Goal: Task Accomplishment & Management: Manage account settings

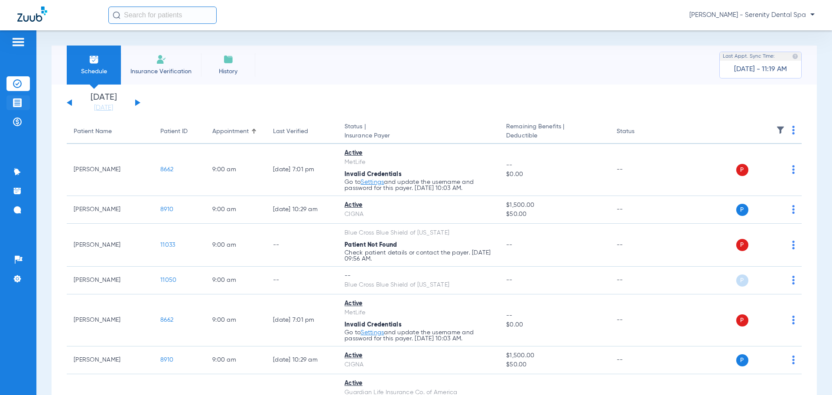
click at [22, 101] on li "Treatment Acceptance" at bounding box center [17, 102] width 23 height 15
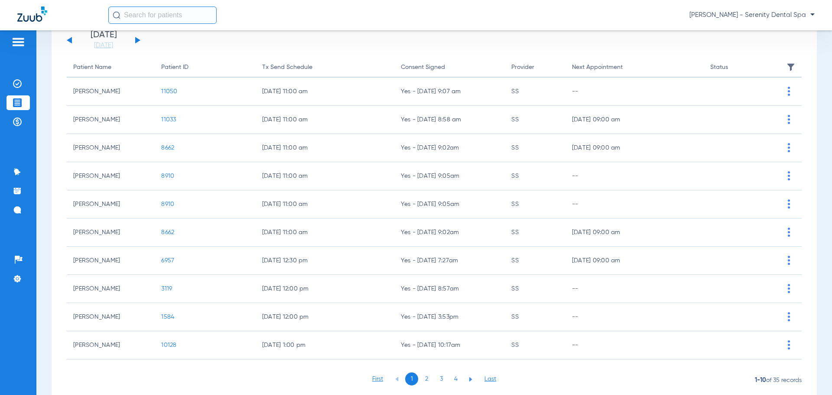
scroll to position [90, 0]
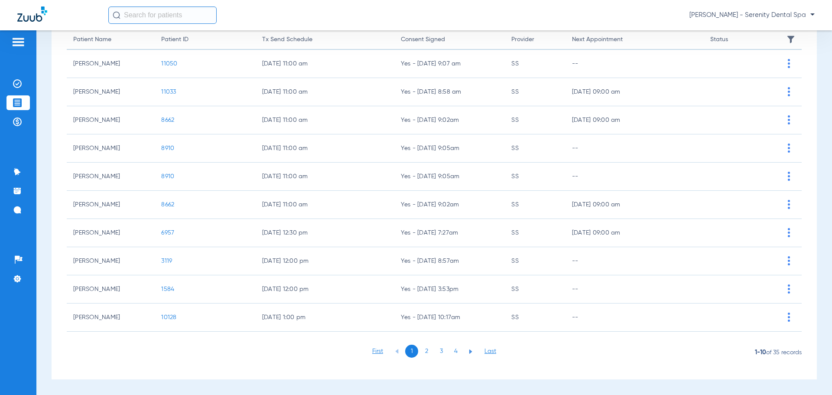
click at [423, 313] on li "2" at bounding box center [426, 350] width 13 height 13
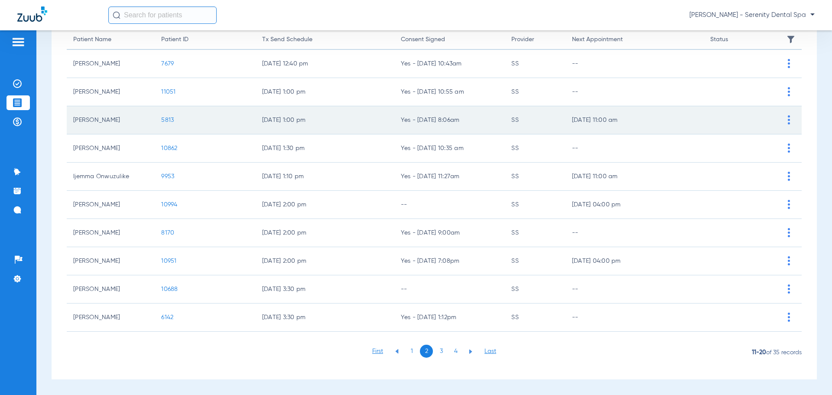
click at [166, 119] on span "5813" at bounding box center [167, 120] width 13 height 6
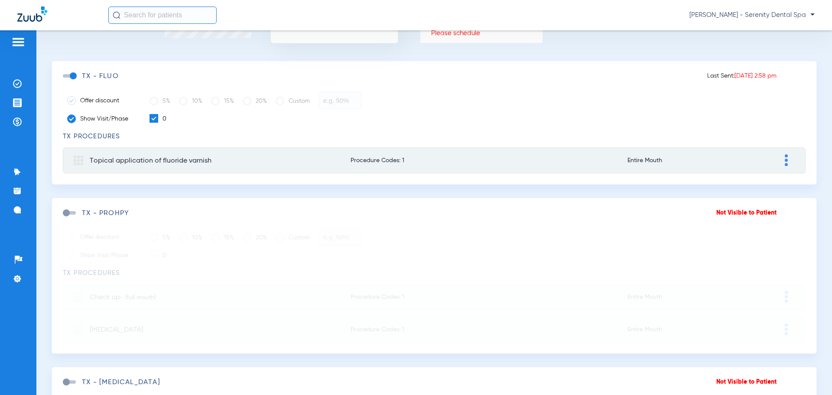
scroll to position [138, 0]
drag, startPoint x: 64, startPoint y: 213, endPoint x: 70, endPoint y: 214, distance: 6.7
click at [70, 214] on span at bounding box center [69, 214] width 13 height 3
click at [65, 219] on input "checkbox" at bounding box center [65, 219] width 0 height 0
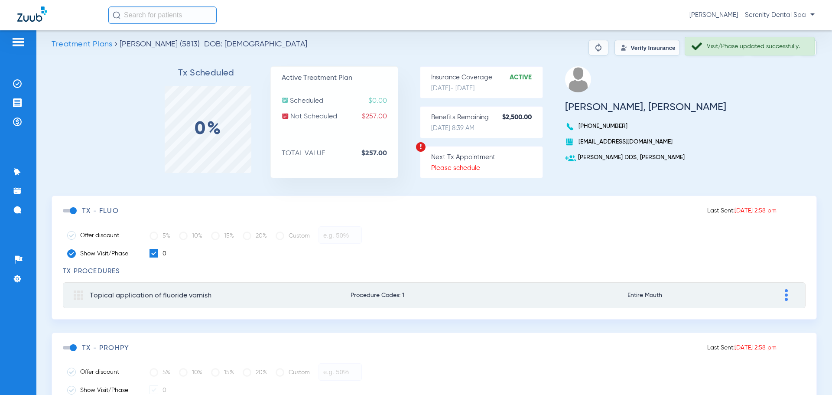
scroll to position [0, 0]
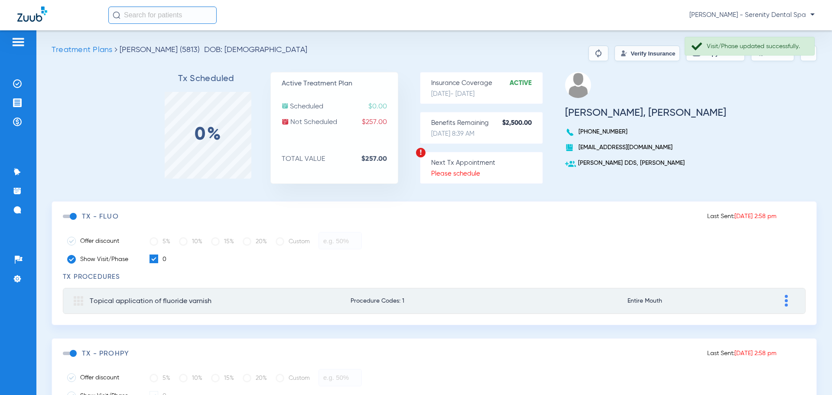
click at [602, 104] on div "Tx Scheduled 0% Active Treatment Plan Scheduled $0.00 Not Scheduled $257.00 TOT…" at bounding box center [434, 136] width 765 height 129
click at [602, 54] on button "Send Tx" at bounding box center [772, 53] width 43 height 16
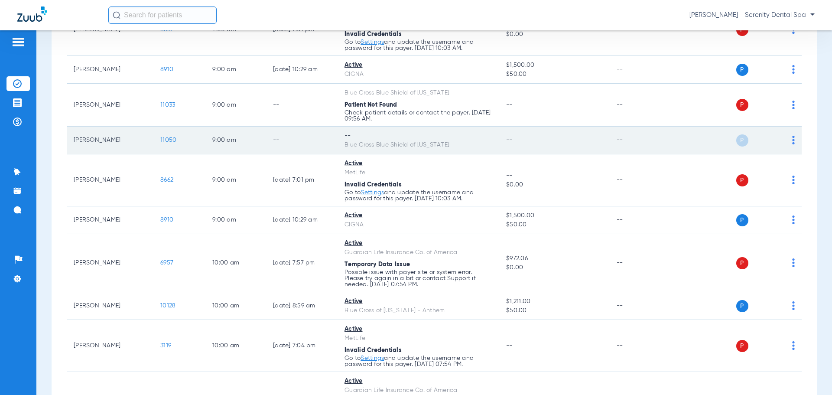
scroll to position [138, 0]
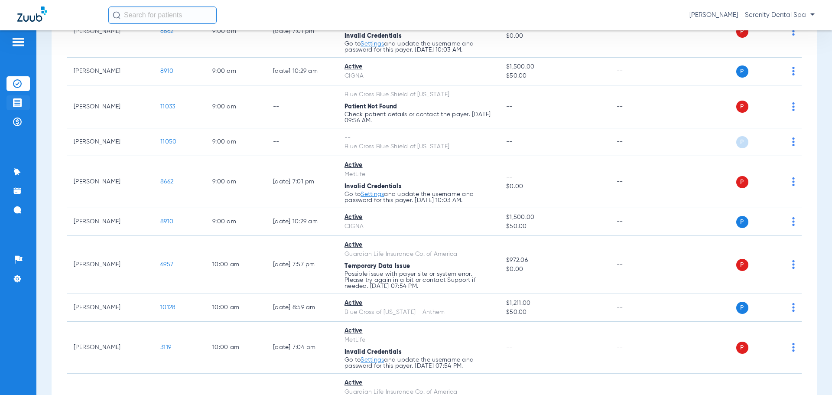
click at [17, 101] on img at bounding box center [17, 102] width 9 height 9
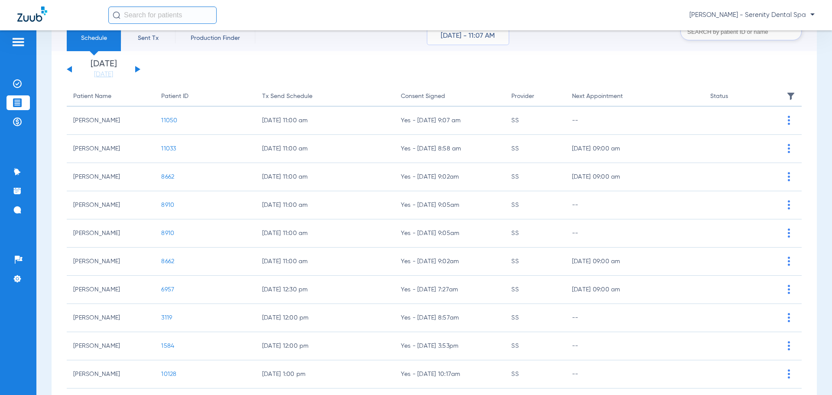
scroll to position [90, 0]
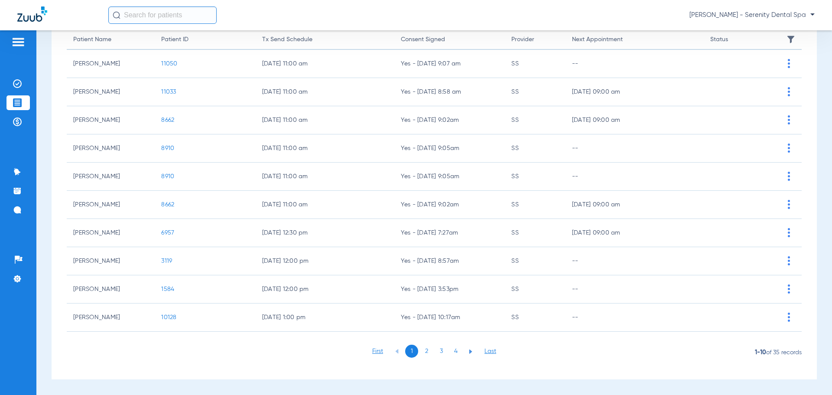
click at [420, 349] on li "2" at bounding box center [426, 350] width 13 height 13
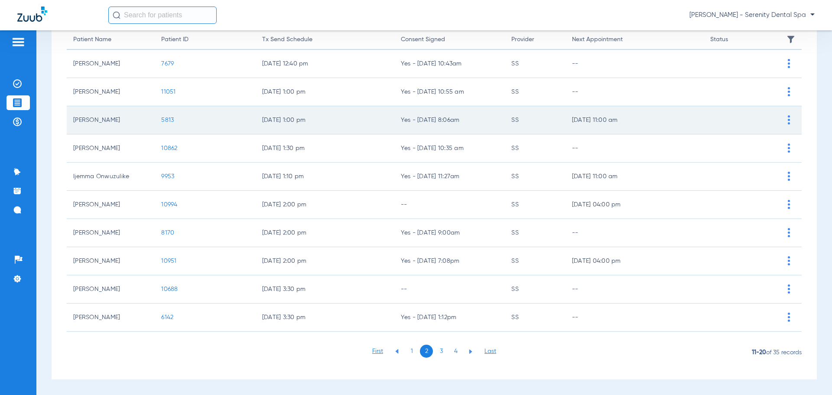
click at [163, 123] on td "5813" at bounding box center [205, 120] width 101 height 28
click at [168, 120] on span "5813" at bounding box center [167, 120] width 13 height 6
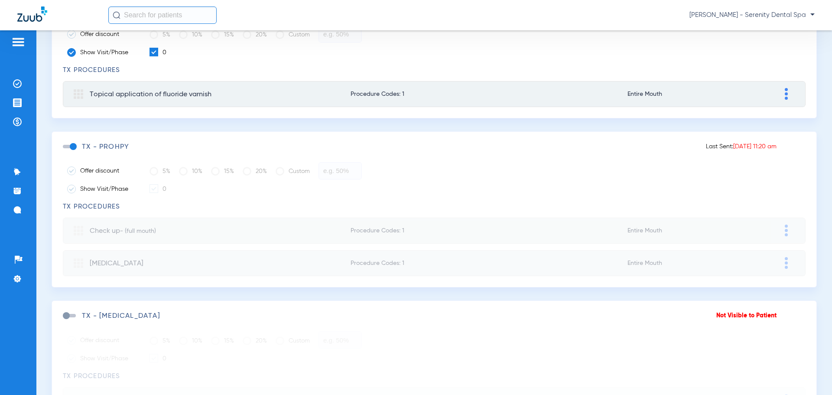
scroll to position [217, 0]
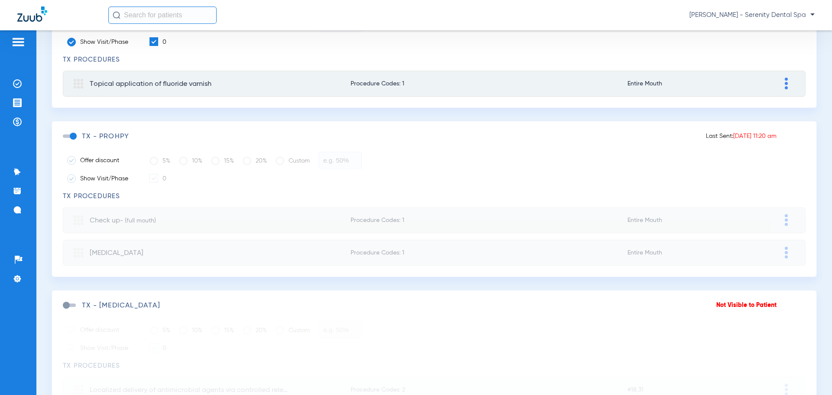
click at [372, 217] on span "Procedure Codes: 1" at bounding box center [458, 220] width 215 height 6
type input "Check up"
type input "(full mouth)"
type input "45.00"
type input "0.00"
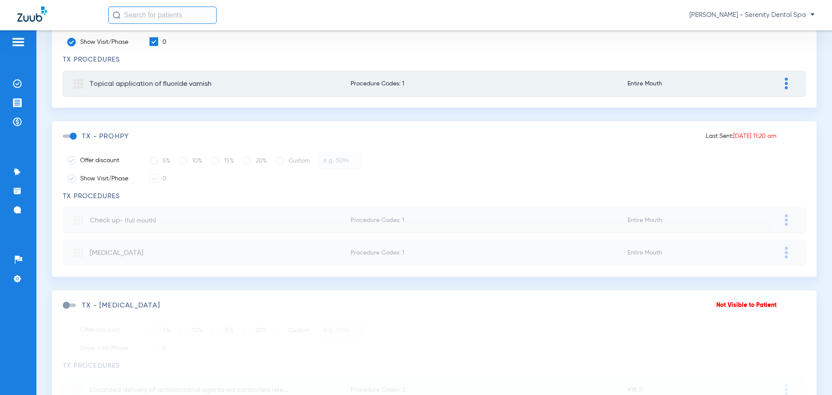
type input "45.00"
type input "0.00"
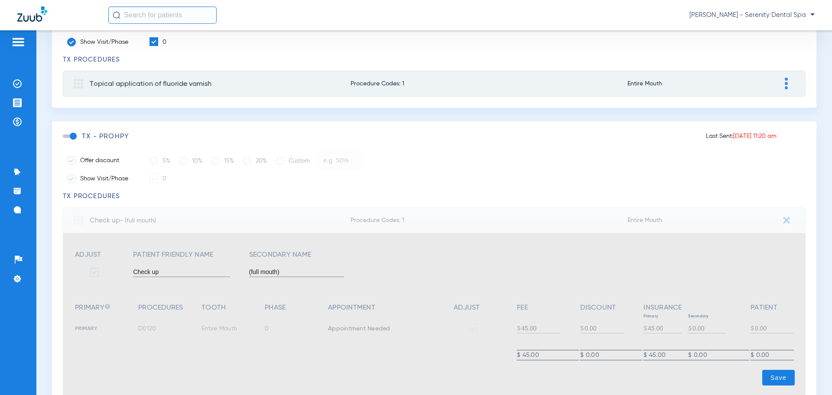
click at [374, 217] on span "Procedure Codes: 1" at bounding box center [458, 220] width 215 height 6
